Goal: Task Accomplishment & Management: Manage account settings

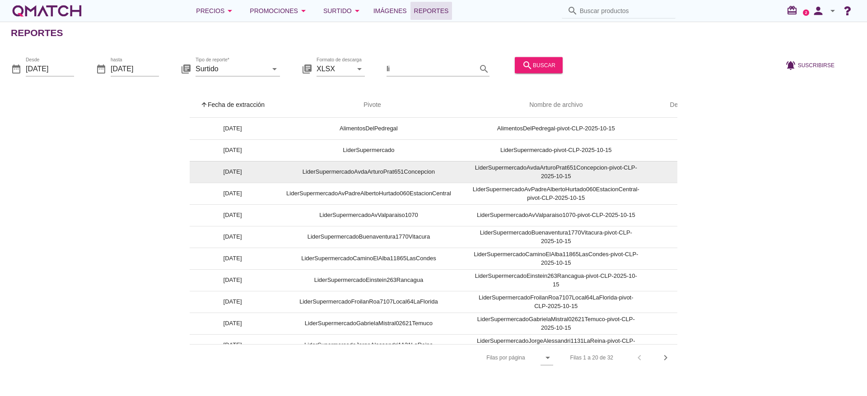
scroll to position [0, 42]
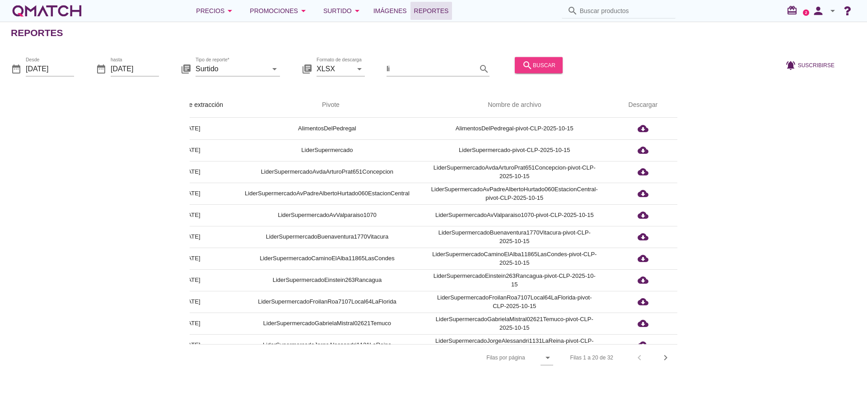
drag, startPoint x: 546, startPoint y: 62, endPoint x: 617, endPoint y: 67, distance: 71.5
click at [648, 73] on div "date_range Desde [DATE] date_range hasta [DATE] library_books Tipo de reporte* …" at bounding box center [433, 66] width 867 height 38
drag, startPoint x: 418, startPoint y: 68, endPoint x: 440, endPoint y: 27, distance: 46.6
click at [417, 68] on input "li" at bounding box center [431, 68] width 90 height 14
type input "l"
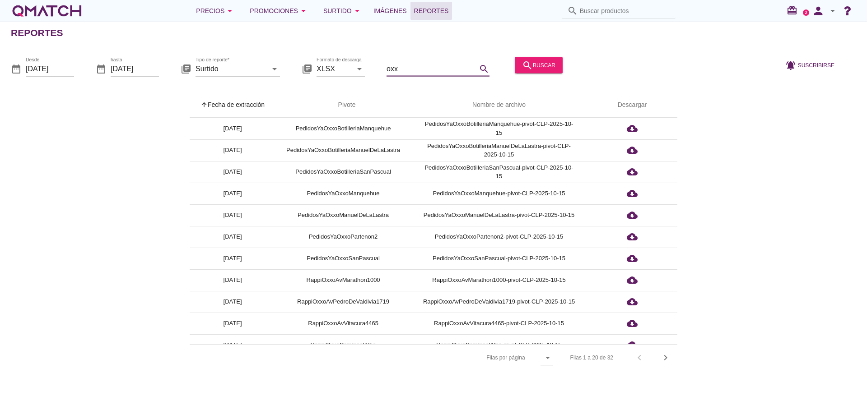
scroll to position [0, 0]
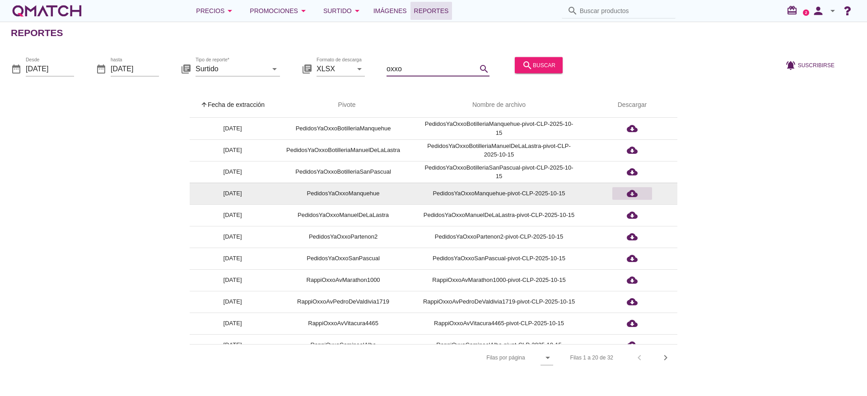
type input "oxxo"
click at [638, 192] on div "cloud_download" at bounding box center [632, 193] width 32 height 11
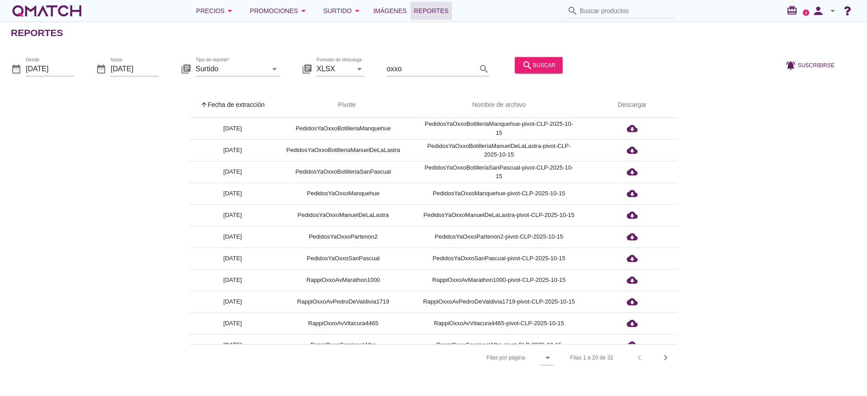
click at [573, 11] on icon "search" at bounding box center [572, 10] width 11 height 11
paste input "7801620009700"
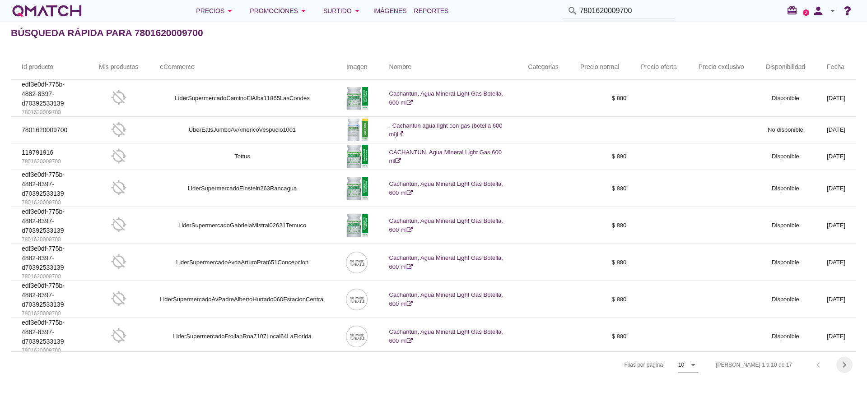
click at [846, 366] on icon "chevron_right" at bounding box center [844, 365] width 11 height 11
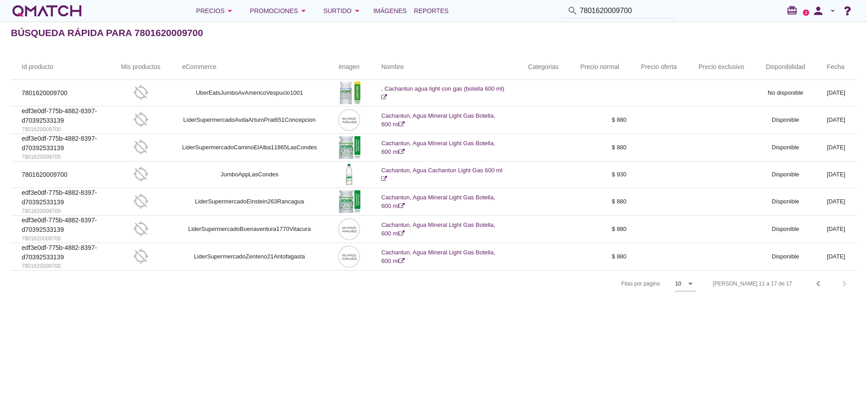
click at [844, 284] on div "[PERSON_NAME] 11 a 17 de 17 chevron_left chevron_right" at bounding box center [779, 284] width 154 height 22
click at [839, 284] on div "[PERSON_NAME] 11 a 17 de 17 chevron_left chevron_right" at bounding box center [779, 284] width 154 height 22
click at [843, 283] on div "[PERSON_NAME] 11 a 17 de 17 chevron_left chevron_right" at bounding box center [779, 284] width 154 height 22
drag, startPoint x: 636, startPoint y: 8, endPoint x: 317, endPoint y: 5, distance: 319.6
click at [317, 5] on div "Precios arrow_drop_down Promociones arrow_drop_down Surtido arrow_drop_down Imá…" at bounding box center [433, 11] width 845 height 18
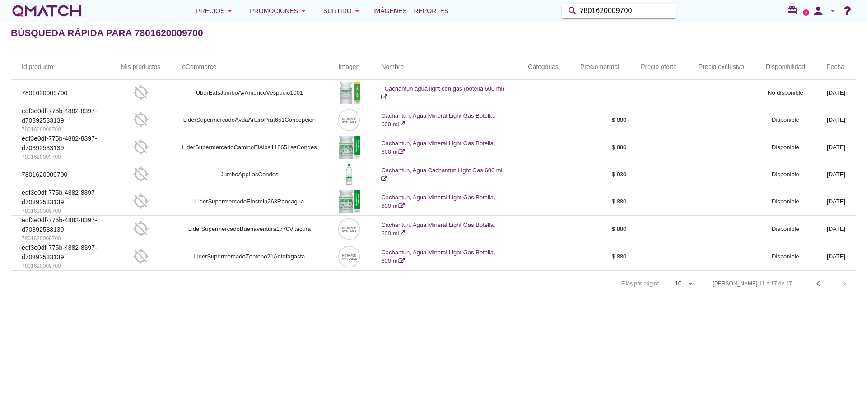
paste input "2820600209"
type input "7802820600209"
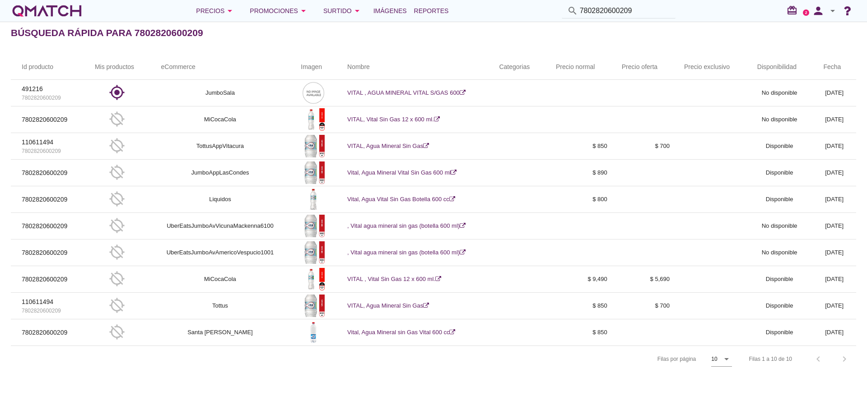
click at [827, 11] on icon "arrow_drop_down" at bounding box center [832, 10] width 11 height 11
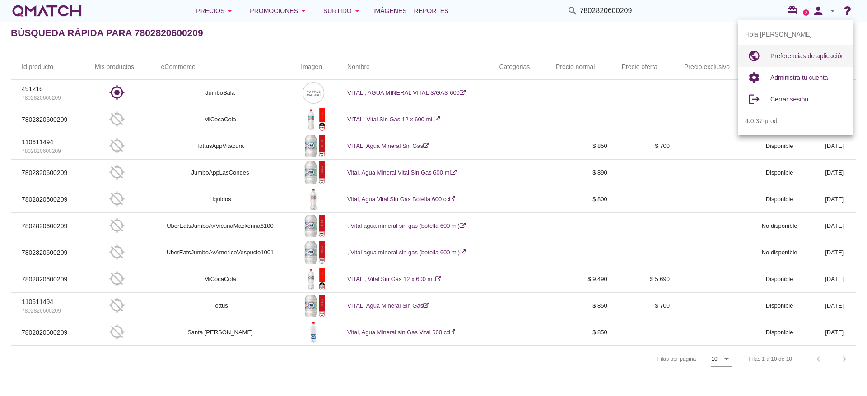
click at [782, 59] on span "Preferencias de aplicación" at bounding box center [807, 55] width 74 height 7
radio input "true"
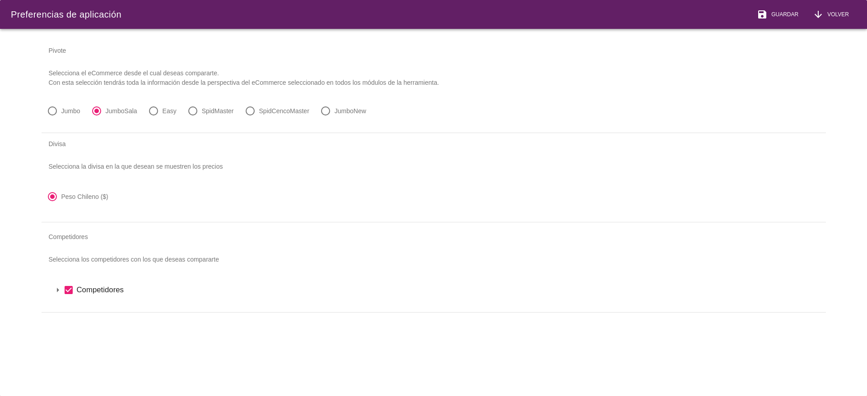
click at [57, 292] on icon "arrow_drop_down" at bounding box center [57, 290] width 11 height 11
click at [73, 304] on icon "arrow_drop_down" at bounding box center [69, 305] width 11 height 11
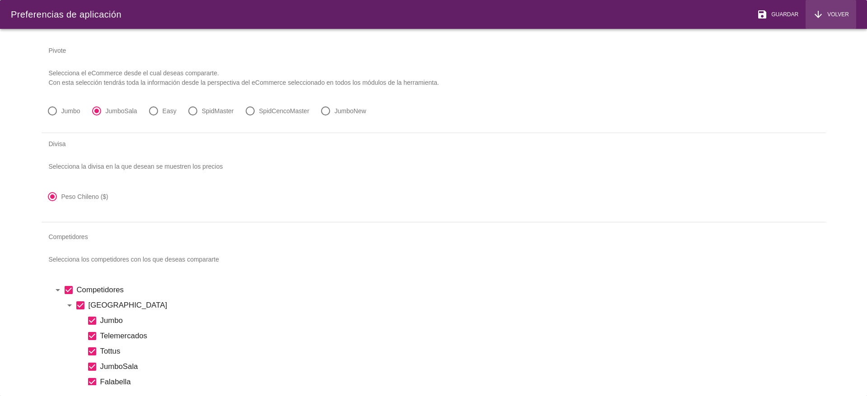
click at [834, 9] on div "arrow_downward Volver" at bounding box center [830, 14] width 36 height 11
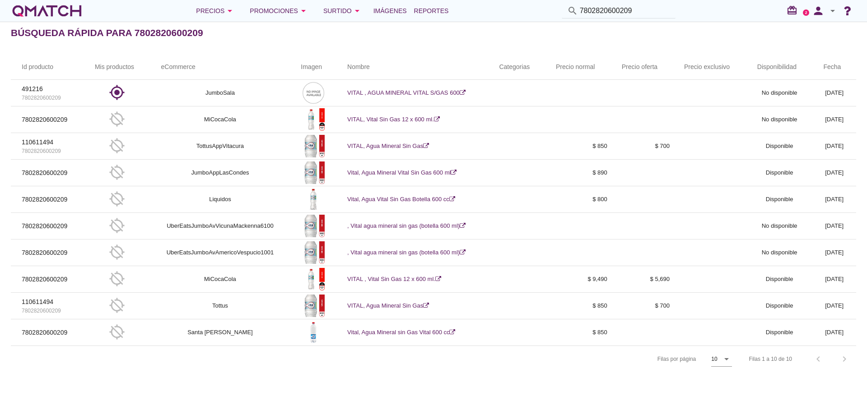
click at [847, 358] on div "[PERSON_NAME] 1 a 10 de 10 chevron_left chevron_right" at bounding box center [797, 359] width 118 height 22
drag, startPoint x: 642, startPoint y: 9, endPoint x: 491, endPoint y: 0, distance: 151.4
click at [491, 0] on div "Precios arrow_drop_down Promociones arrow_drop_down Surtido arrow_drop_down Imá…" at bounding box center [433, 11] width 867 height 22
